Goal: Contribute content

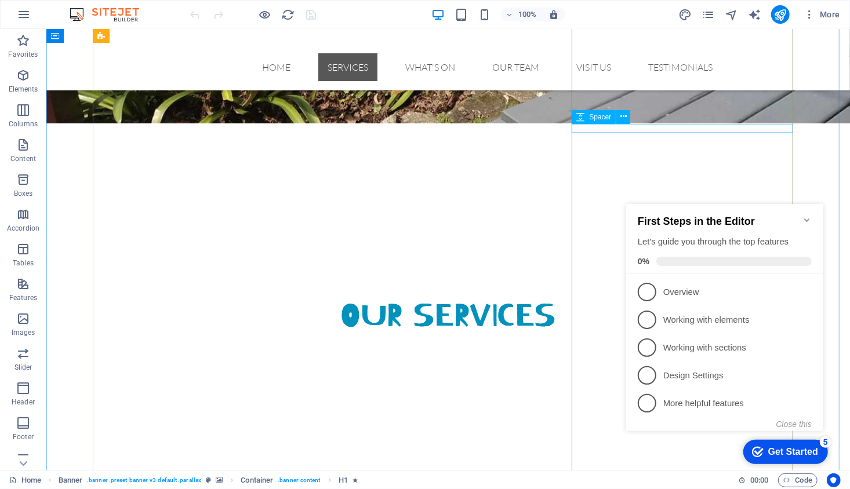
scroll to position [838, 0]
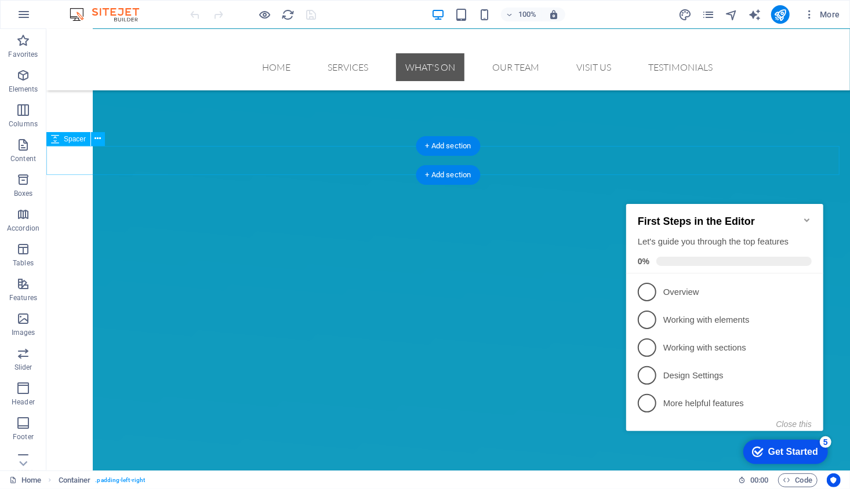
scroll to position [1671, 0]
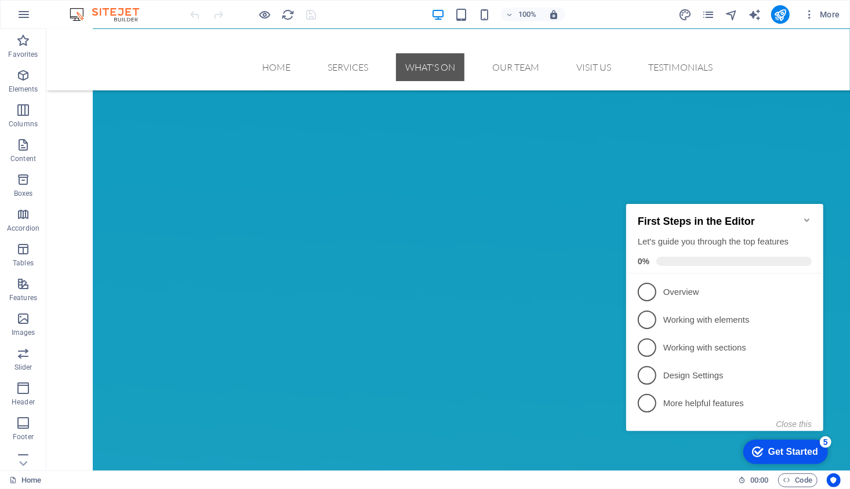
click at [808, 215] on icon "Minimize checklist" at bounding box center [806, 219] width 9 height 9
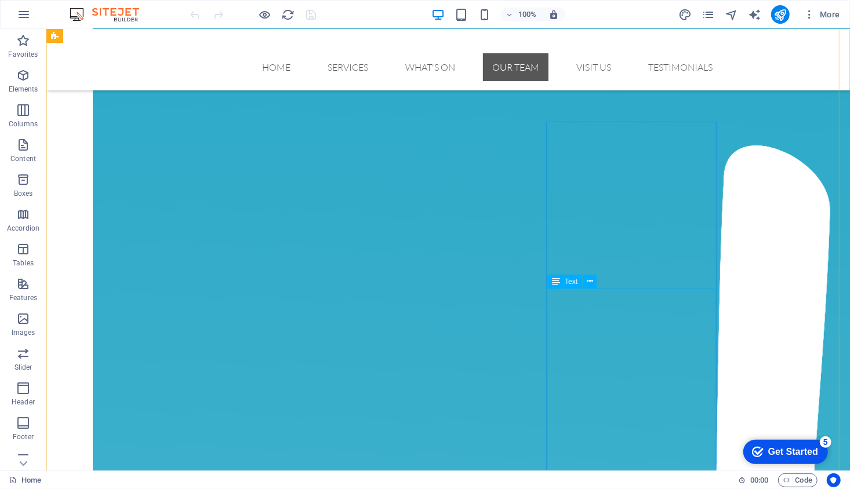
scroll to position [2868, 0]
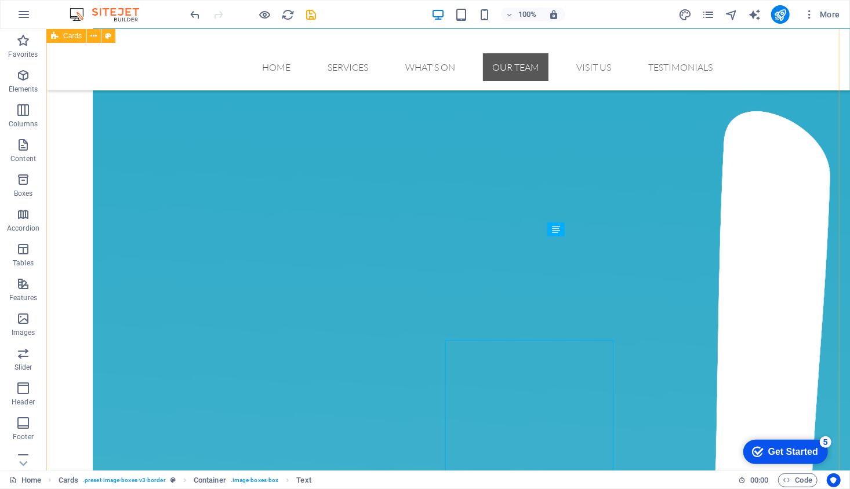
scroll to position [2868, 0]
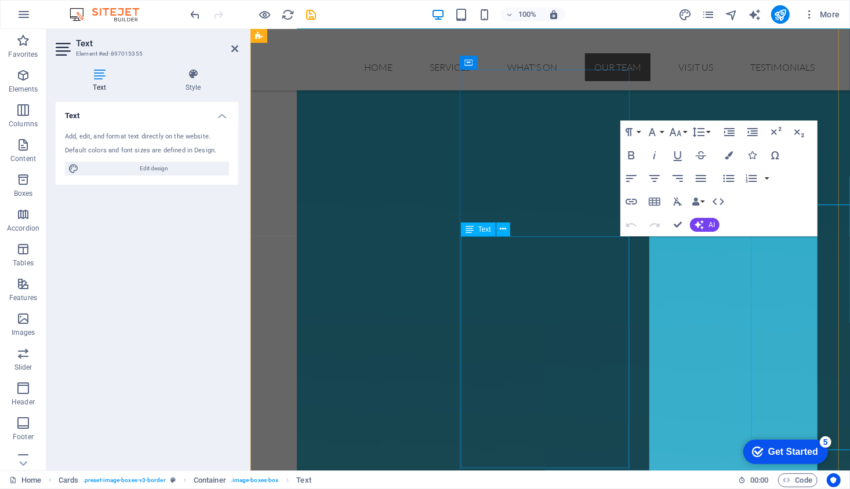
scroll to position [2900, 0]
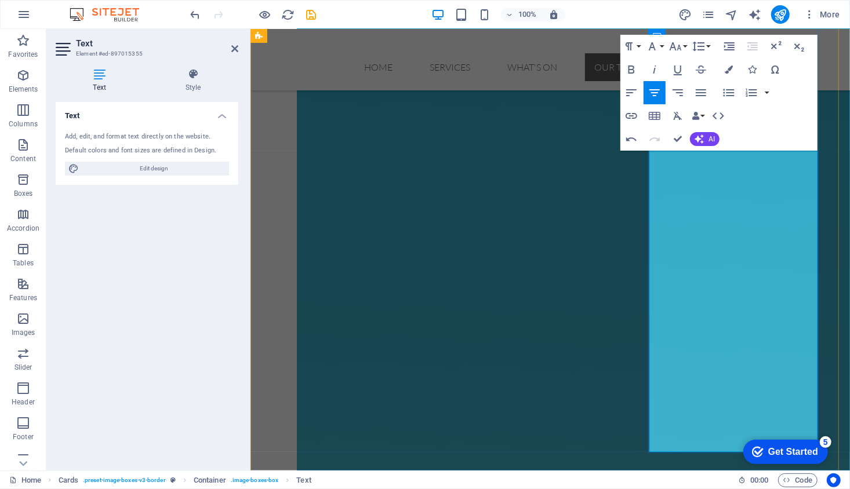
scroll to position [2989, 0]
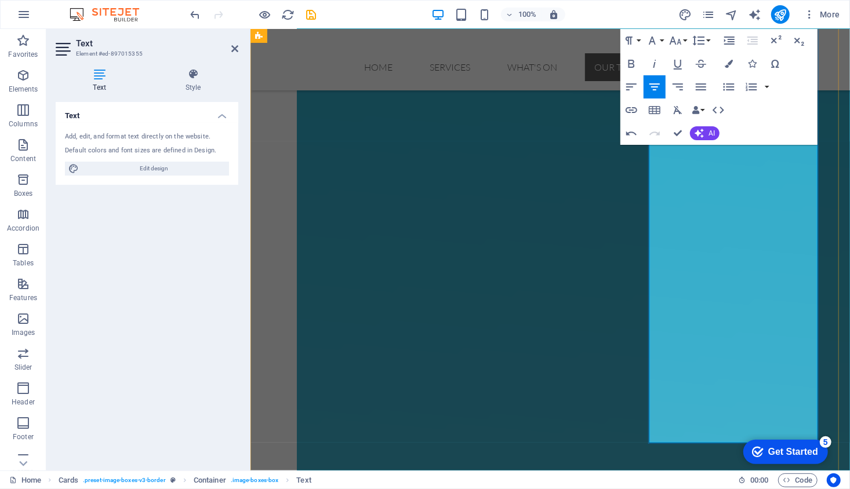
scroll to position [3018, 0]
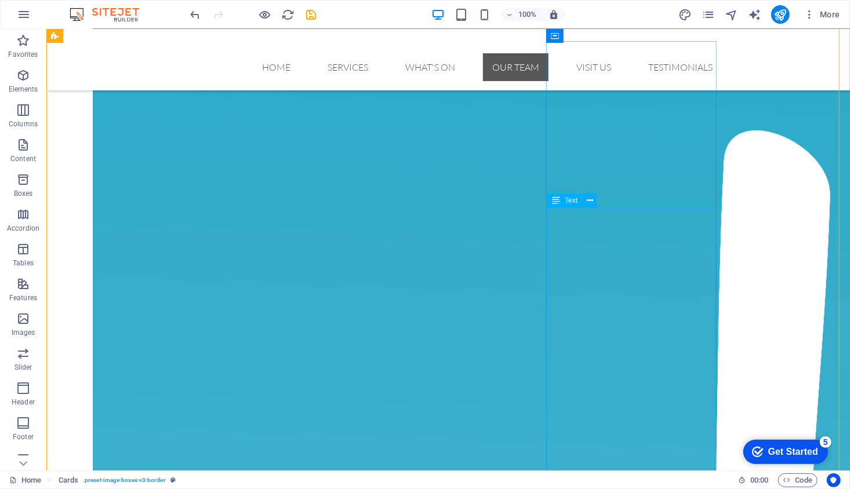
scroll to position [2880, 0]
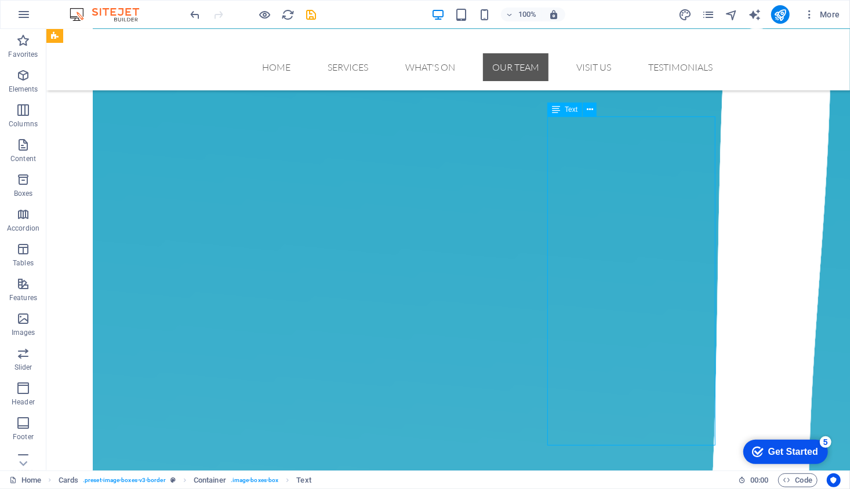
scroll to position [2989, 0]
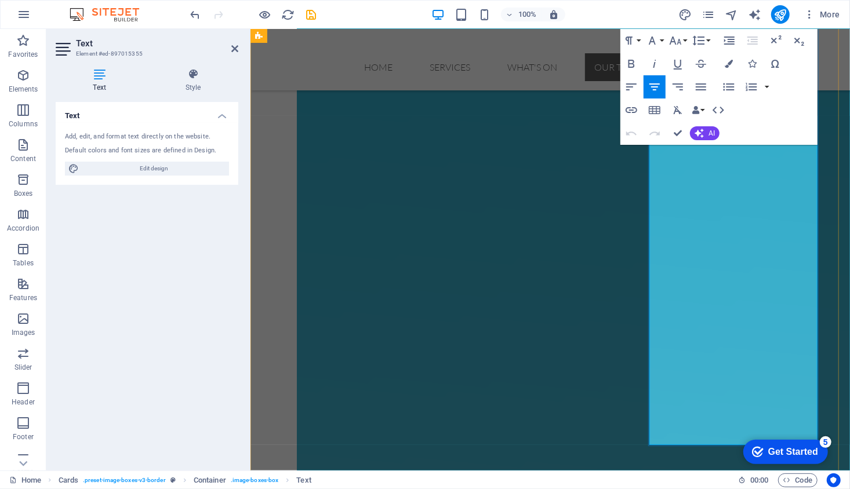
drag, startPoint x: 755, startPoint y: 428, endPoint x: 660, endPoint y: 154, distance: 290.2
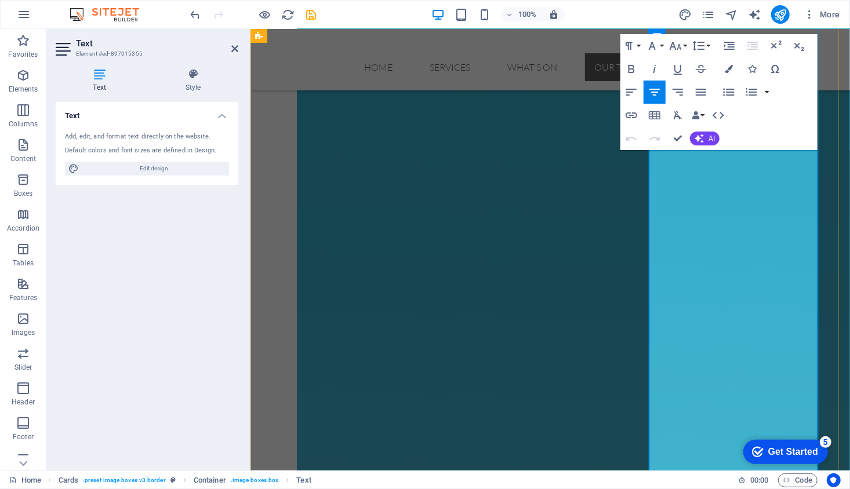
scroll to position [2985, 0]
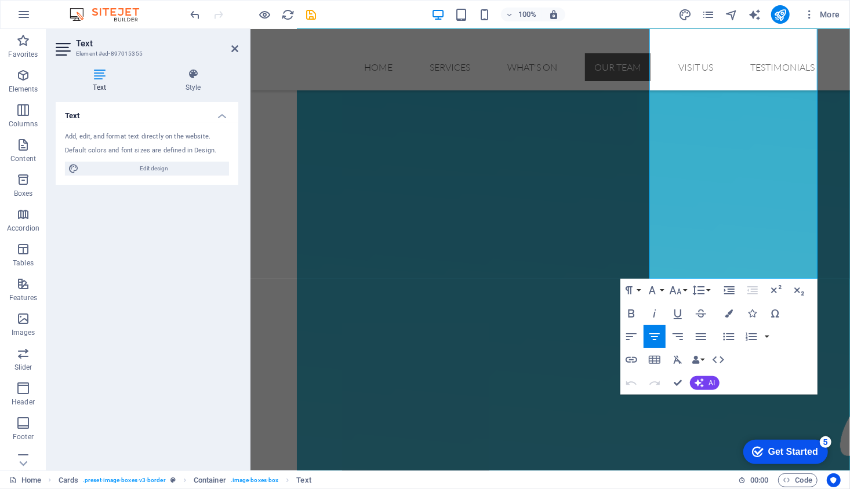
scroll to position [3188, 0]
drag, startPoint x: 660, startPoint y: 185, endPoint x: 757, endPoint y: 249, distance: 116.3
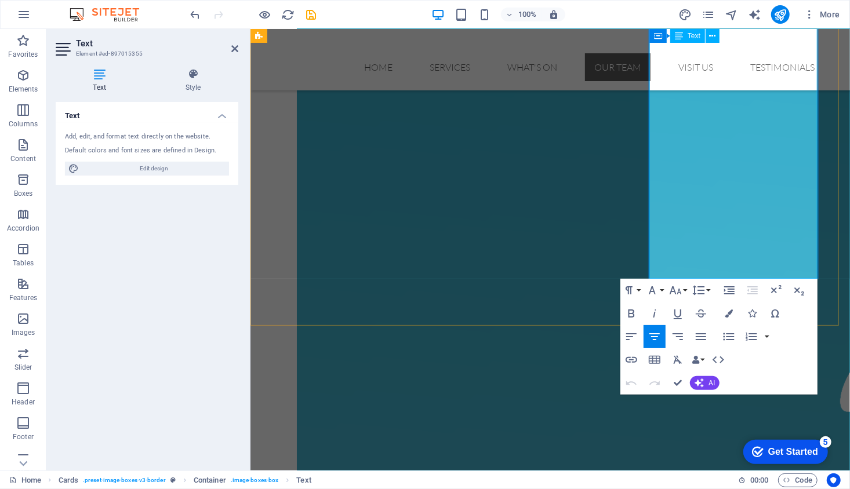
drag, startPoint x: 744, startPoint y: 264, endPoint x: 696, endPoint y: 111, distance: 161.2
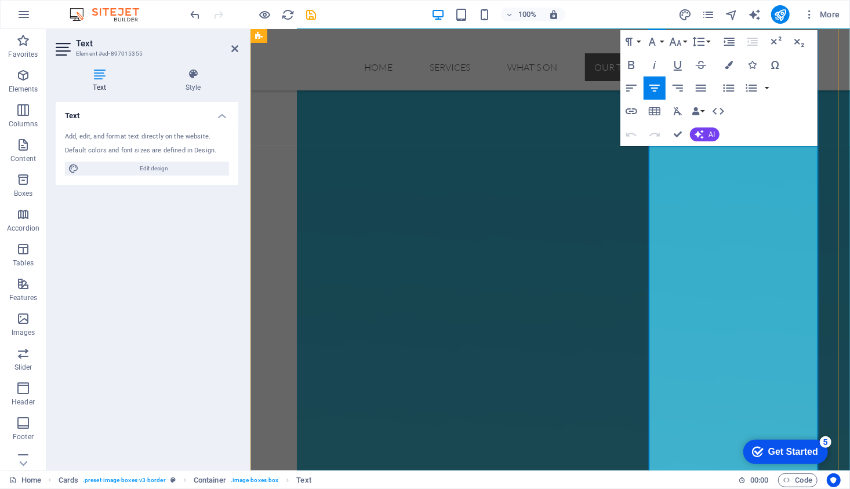
scroll to position [2990, 0]
drag, startPoint x: 662, startPoint y: 181, endPoint x: 260, endPoint y: 54, distance: 421.9
copy div ""Kindness costs nothing and a smile can change someone's day, so why not share …"
